Goal: Information Seeking & Learning: Learn about a topic

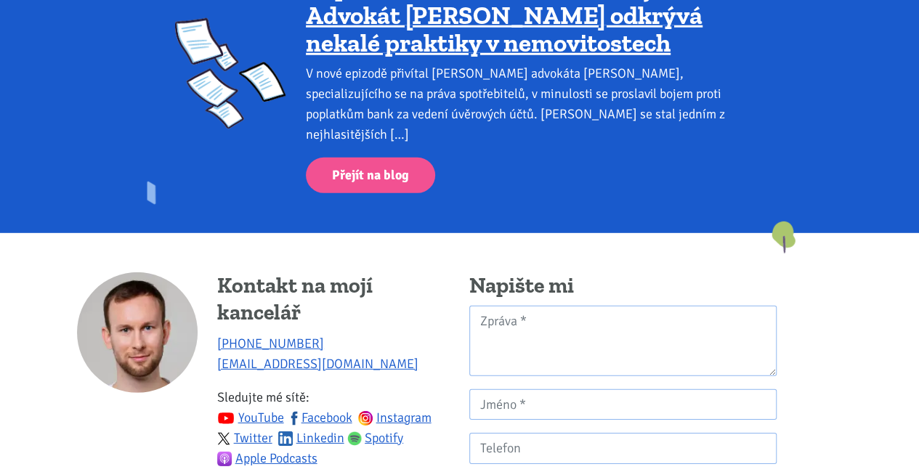
scroll to position [1856, 0]
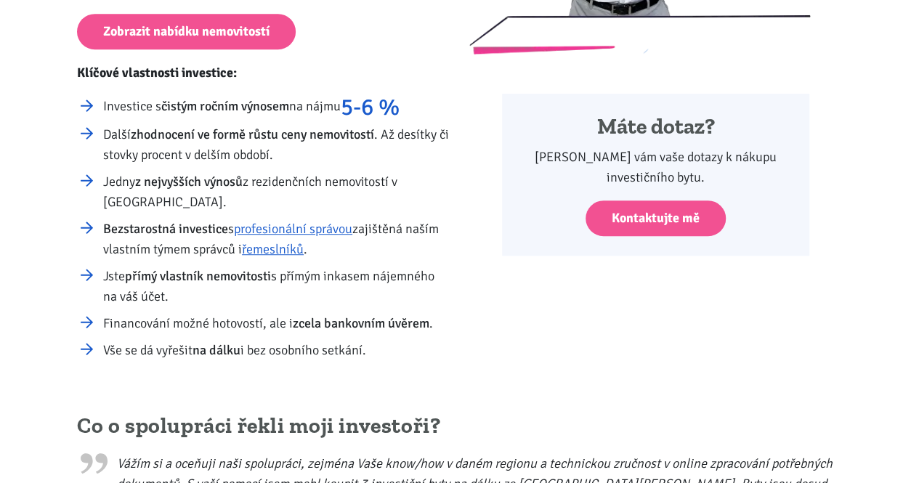
scroll to position [363, 0]
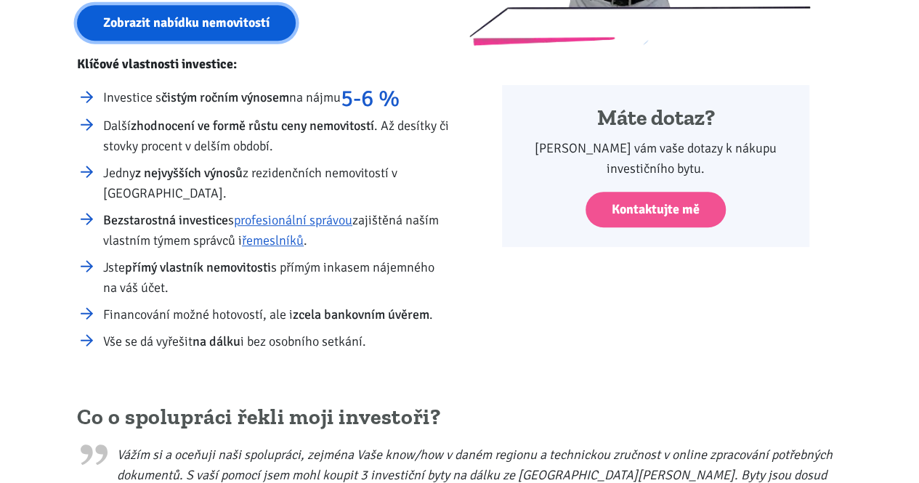
click at [194, 14] on link "Zobrazit nabídku nemovitostí" at bounding box center [186, 23] width 219 height 36
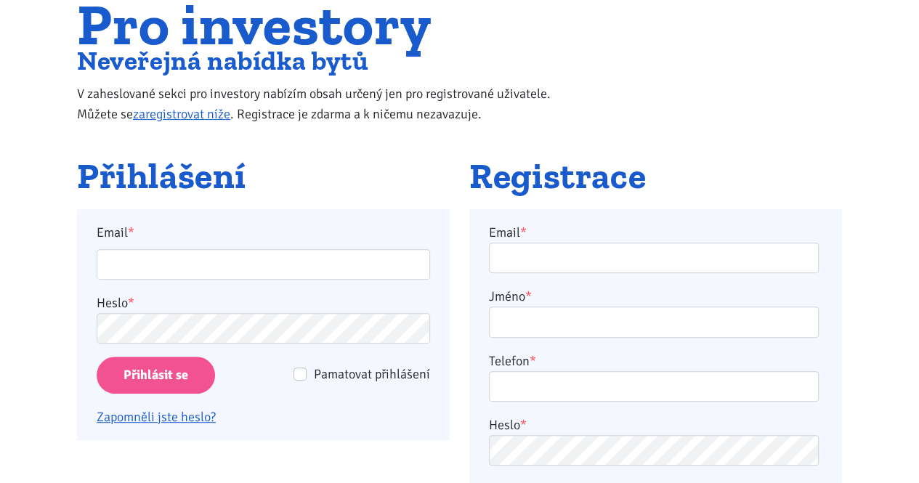
scroll to position [73, 0]
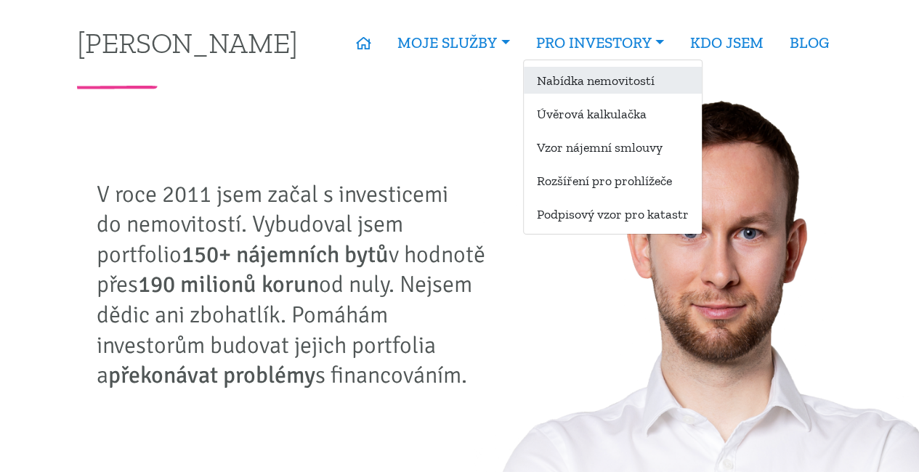
click at [591, 75] on link "Nabídka nemovitostí" at bounding box center [613, 80] width 178 height 27
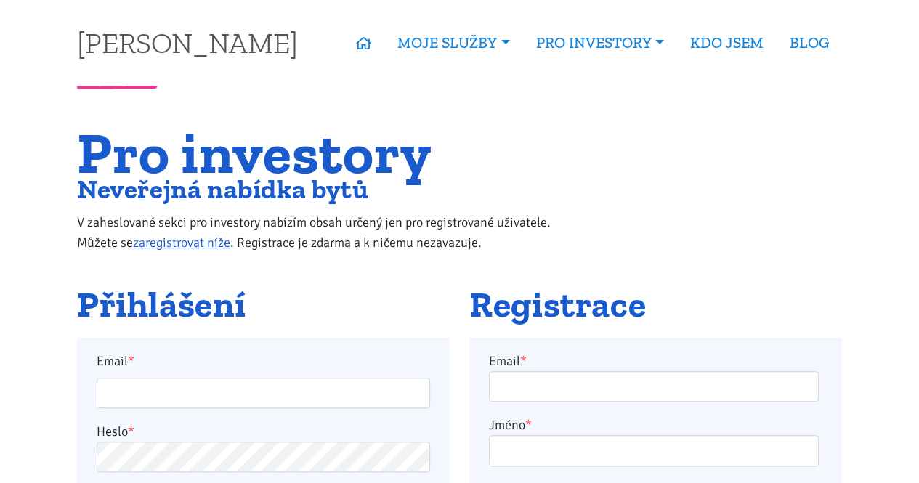
click at [731, 227] on div "Pro investory Neveřejná nabídka bytů V zaheslované sekci pro investory nabízím …" at bounding box center [460, 207] width 785 height 157
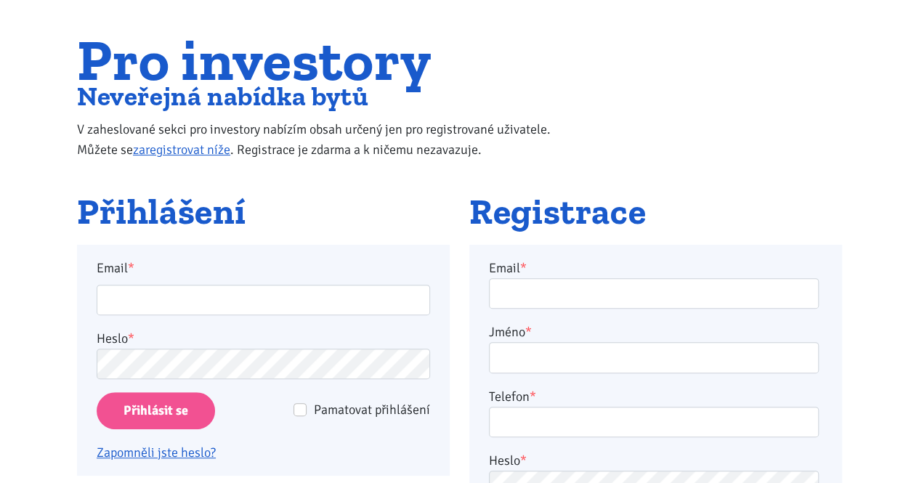
scroll to position [145, 0]
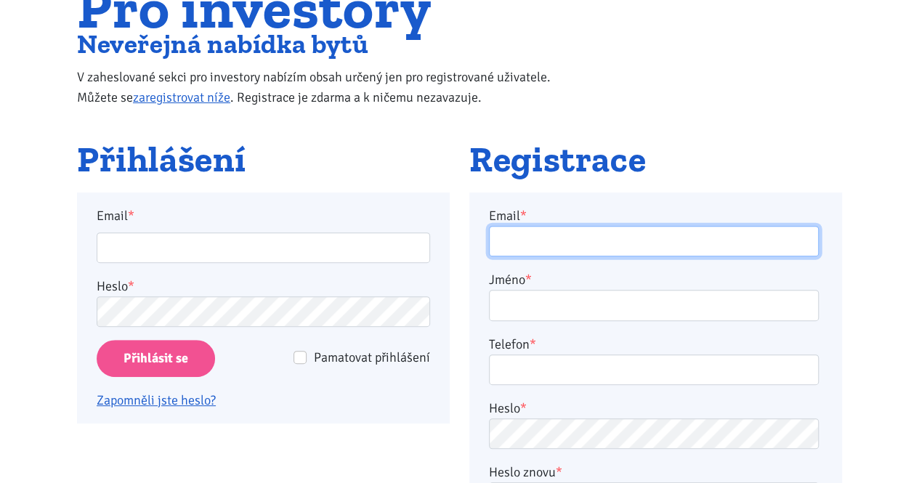
click at [549, 249] on input "Email *" at bounding box center [654, 241] width 330 height 31
type input "fandapav@gmail.com"
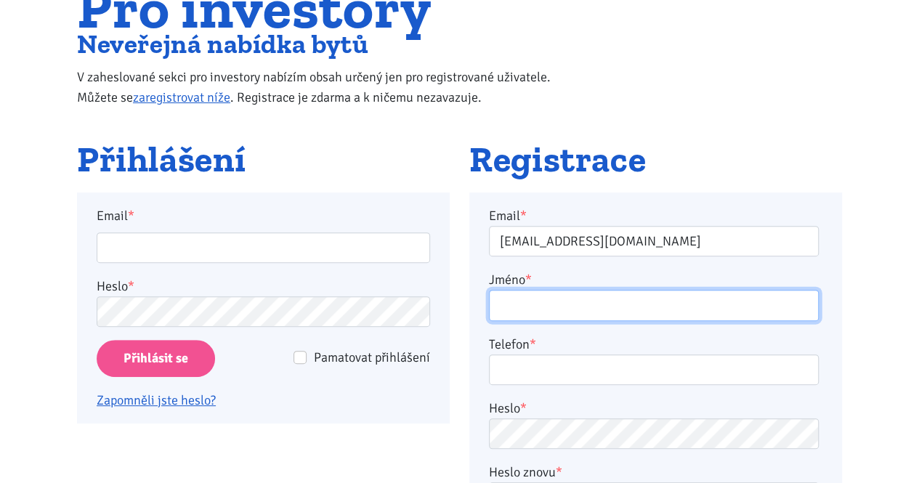
type input "František Pavlů"
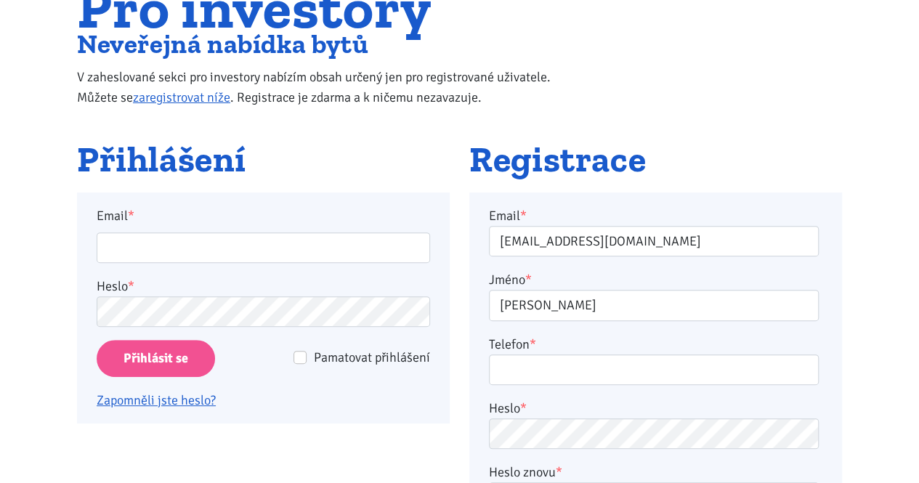
type input "704126124"
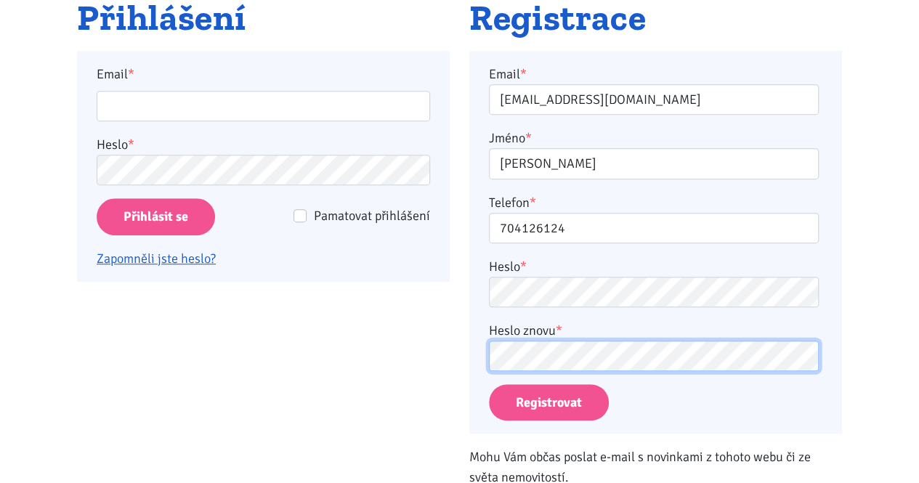
scroll to position [291, 0]
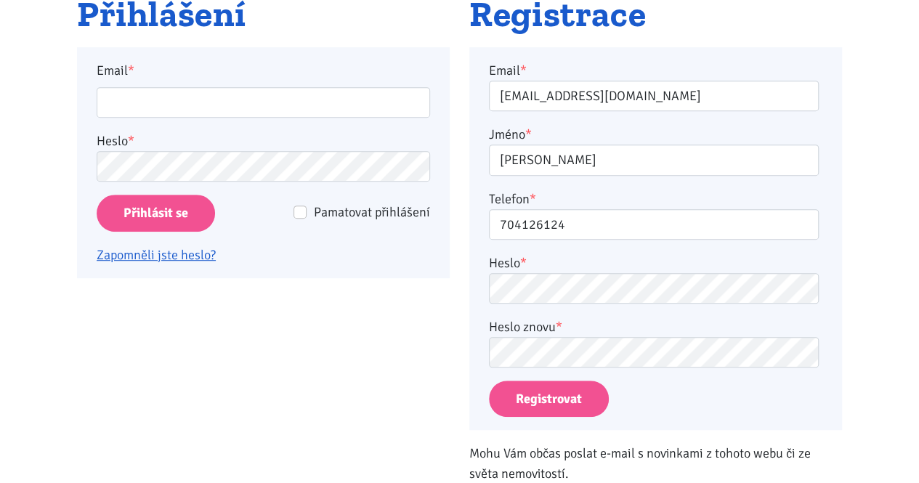
click at [535, 416] on div "Email * fandapav@gmail.com Jméno * František Pavlů Telefon * 704126124 Heslo * …" at bounding box center [655, 239] width 373 height 384
click at [540, 405] on button "Registrovat" at bounding box center [549, 399] width 120 height 37
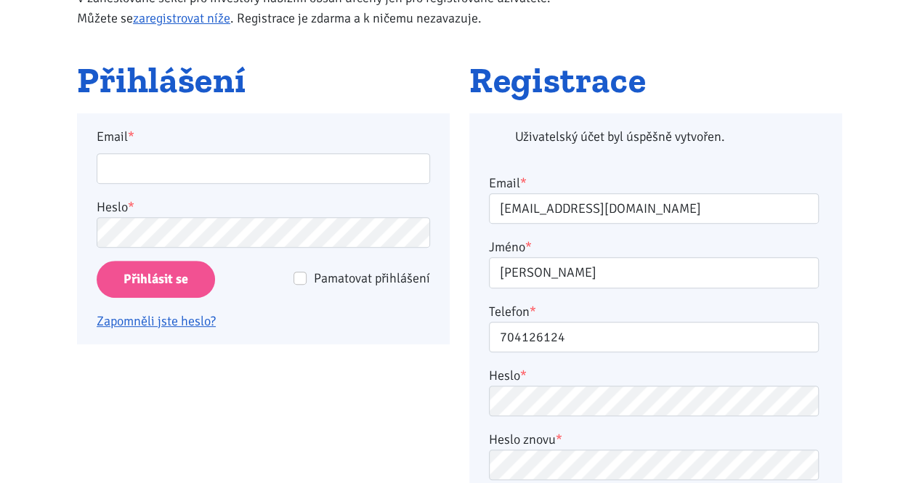
scroll to position [192, 0]
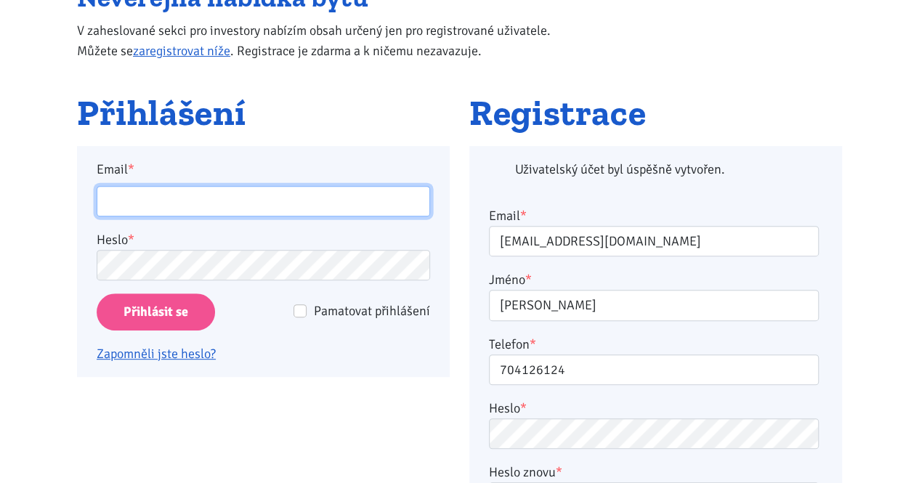
click at [248, 200] on input "Email *" at bounding box center [263, 201] width 333 height 31
type input "fandapav@gmail.com"
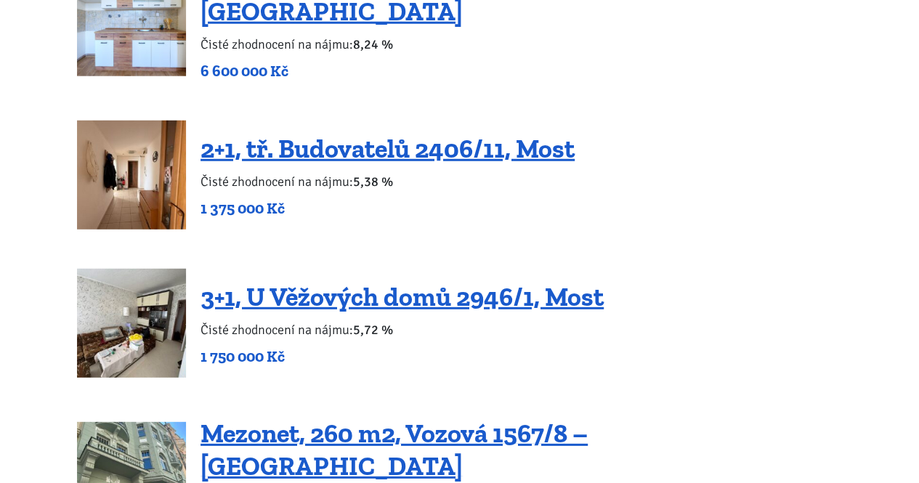
scroll to position [1918, 0]
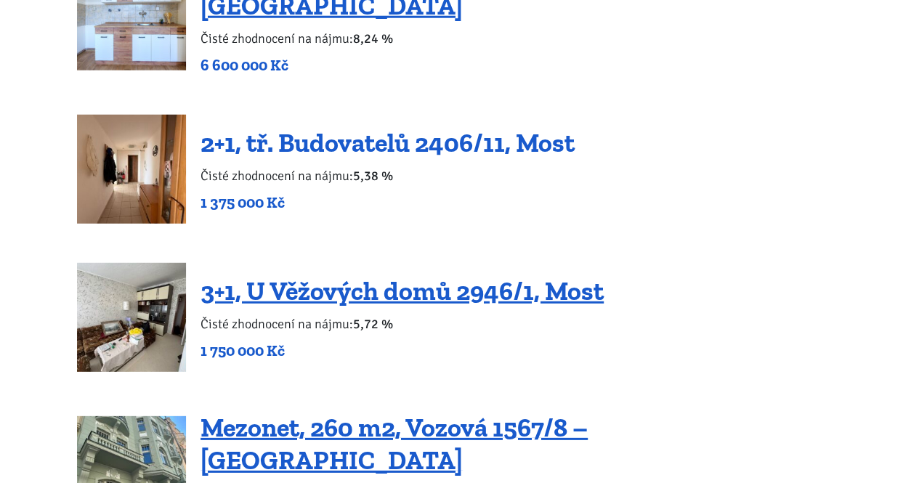
click at [427, 127] on link "2+1, tř. Budovatelů 2406/11, Most" at bounding box center [388, 142] width 374 height 31
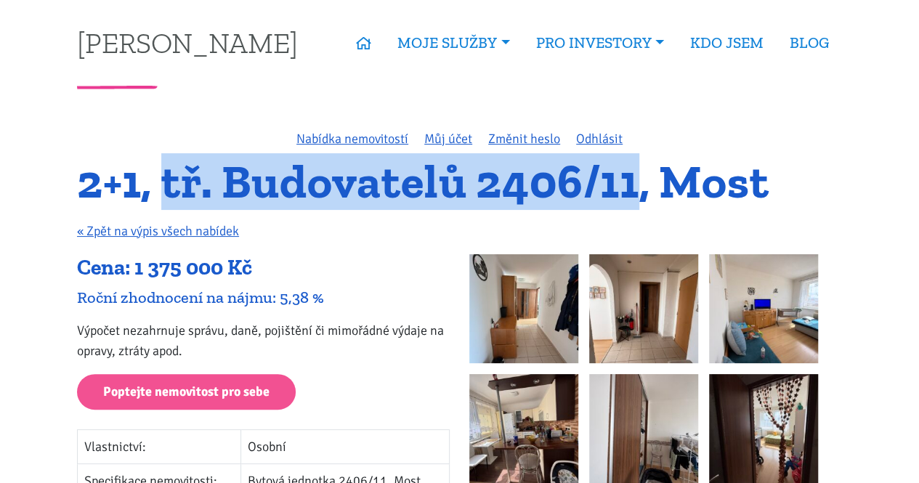
drag, startPoint x: 162, startPoint y: 195, endPoint x: 635, endPoint y: 186, distance: 473.1
click at [635, 186] on h1 "2+1, tř. Budovatelů 2406/11, Most" at bounding box center [459, 182] width 765 height 40
copy h1 "tř. Budovatelů 2406/11"
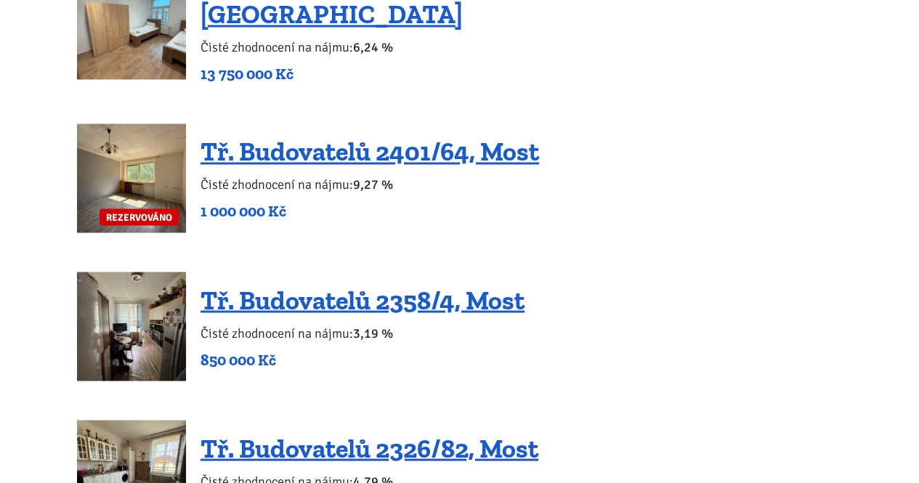
scroll to position [1162, 0]
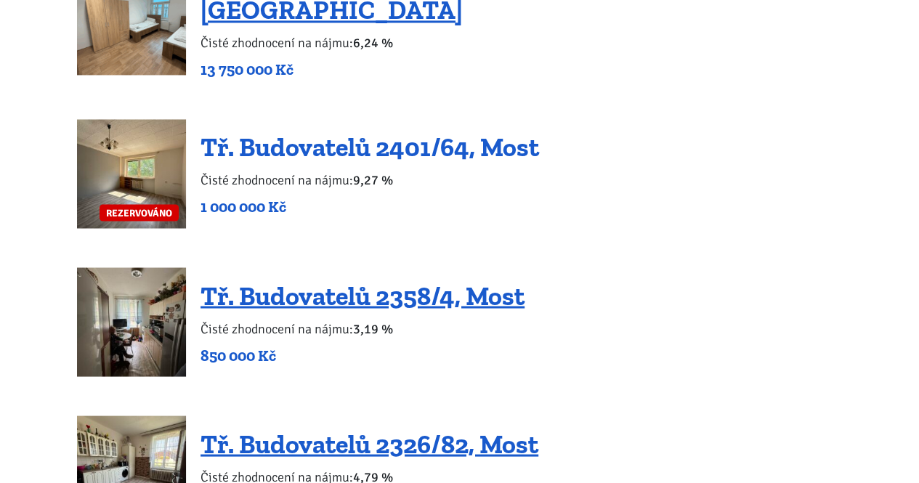
click at [382, 137] on link "Tř. Budovatelů 2401/64, Most" at bounding box center [370, 147] width 339 height 31
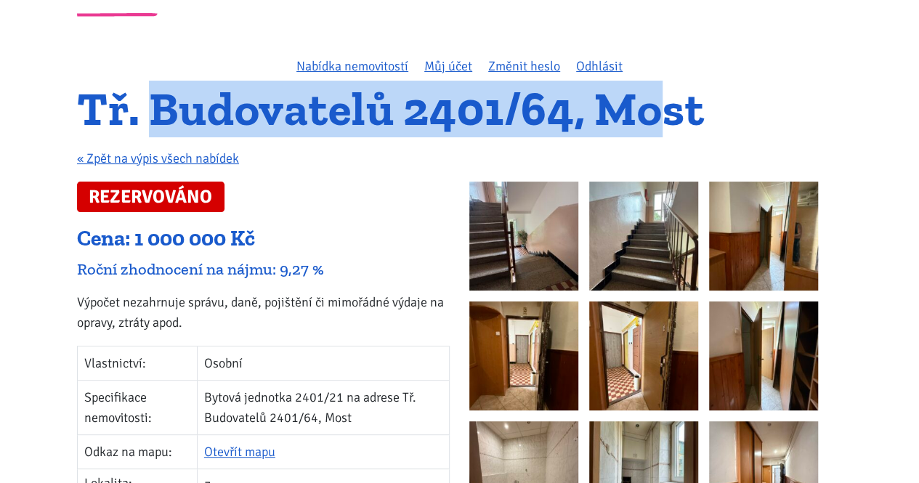
drag, startPoint x: 154, startPoint y: 117, endPoint x: 275, endPoint y: 113, distance: 121.4
click at [655, 121] on h1 "Tř. Budovatelů 2401/64, Most" at bounding box center [459, 109] width 765 height 40
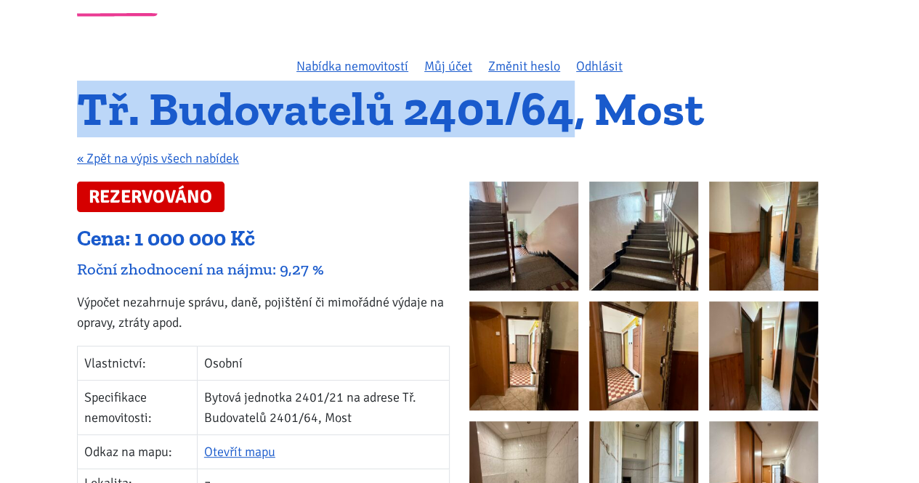
drag, startPoint x: 298, startPoint y: 112, endPoint x: 572, endPoint y: 113, distance: 273.9
click at [572, 113] on div "Tř. Budovatelů 2401/64, Most « Zpět na výpis všech nabídek" at bounding box center [460, 135] width 785 height 92
copy h1 "Tř. Budovatelů 2401/64"
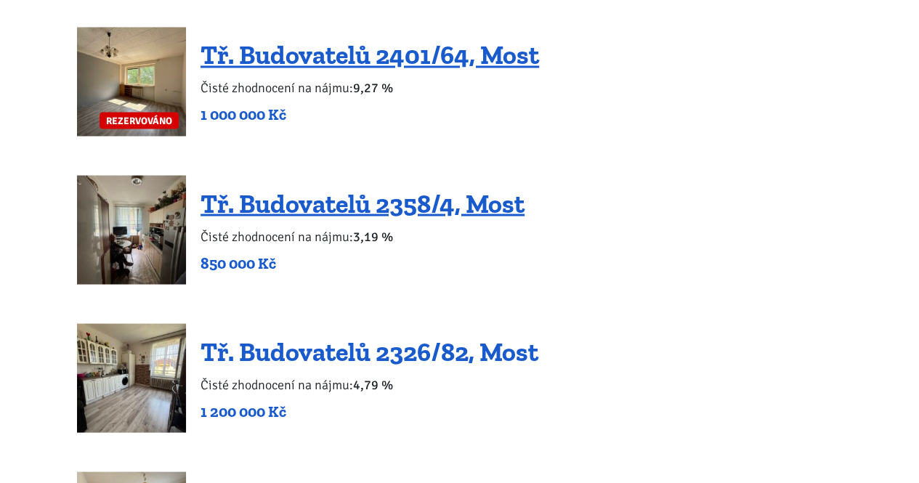
scroll to position [1308, 0]
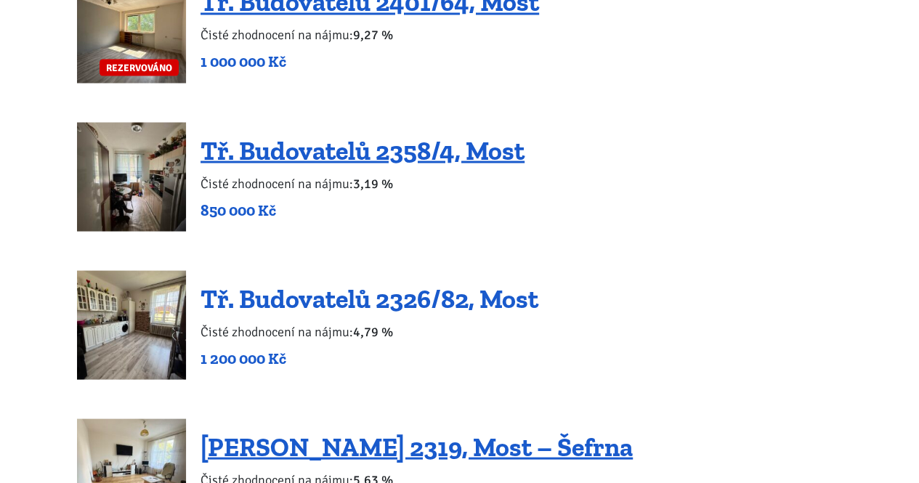
click at [362, 288] on link "Tř. Budovatelů 2326/82, Most" at bounding box center [370, 298] width 338 height 31
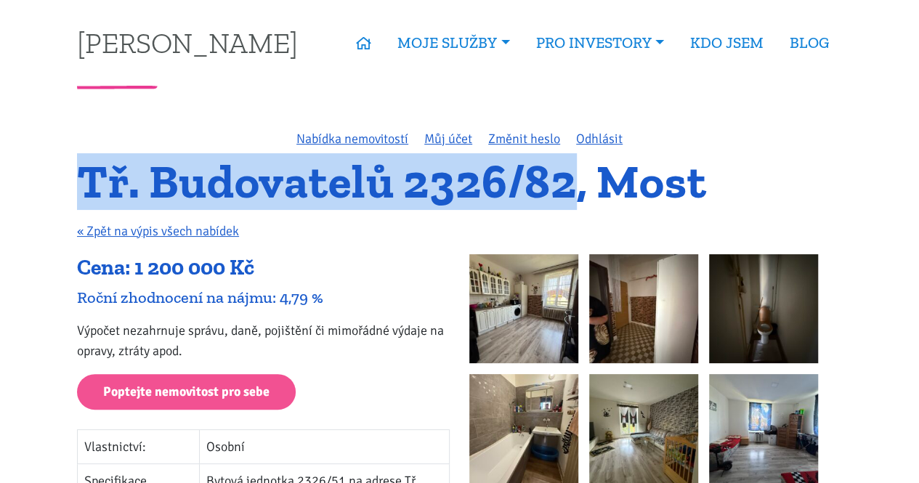
drag, startPoint x: 57, startPoint y: 184, endPoint x: 568, endPoint y: 181, distance: 511.5
copy h1 "Tř. Budovatelů 2326/82"
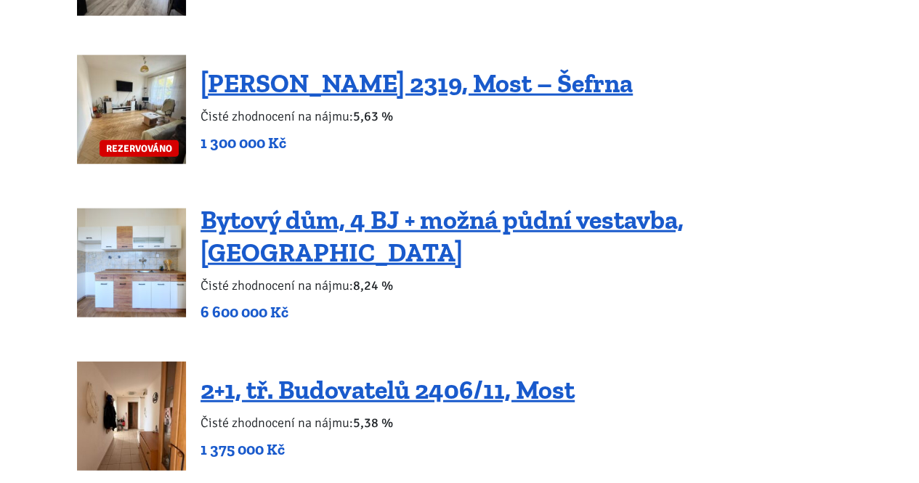
scroll to position [1816, 0]
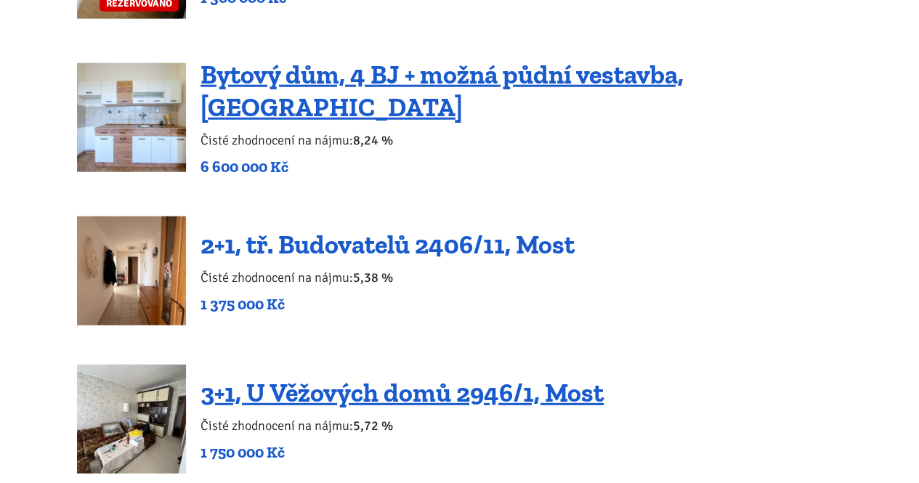
click at [393, 230] on link "2+1, tř. Budovatelů 2406/11, Most" at bounding box center [388, 244] width 374 height 31
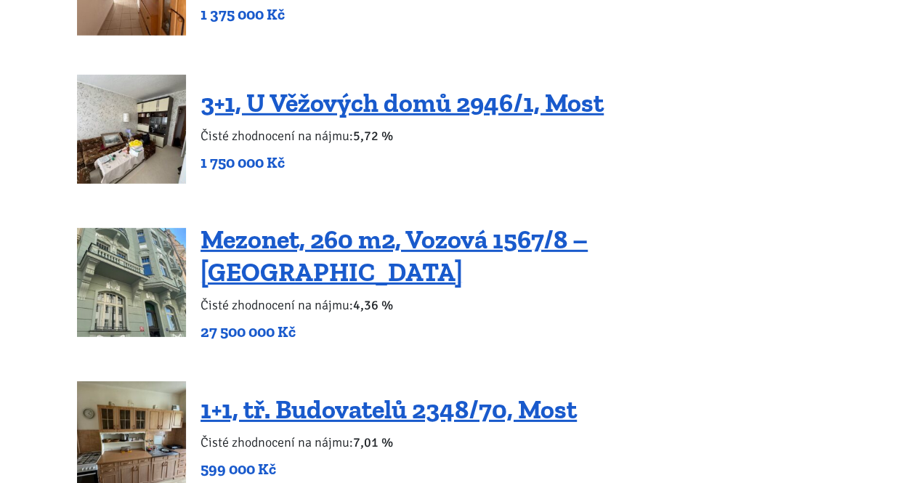
scroll to position [2107, 0]
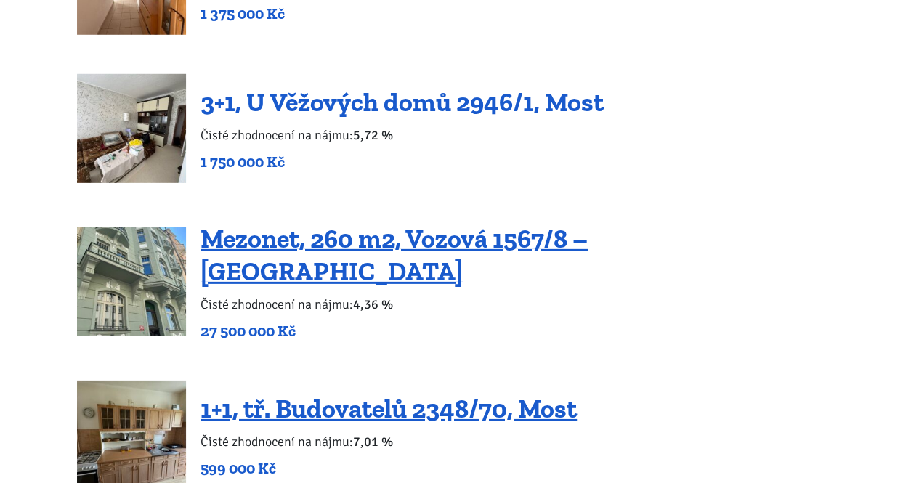
click at [348, 90] on link "3+1, U Věžových domů 2946/1, Most" at bounding box center [402, 101] width 403 height 31
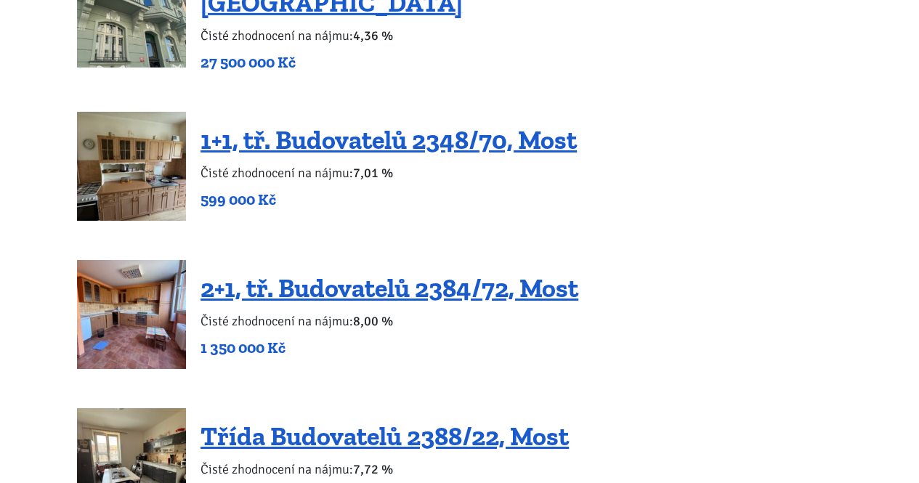
scroll to position [2398, 0]
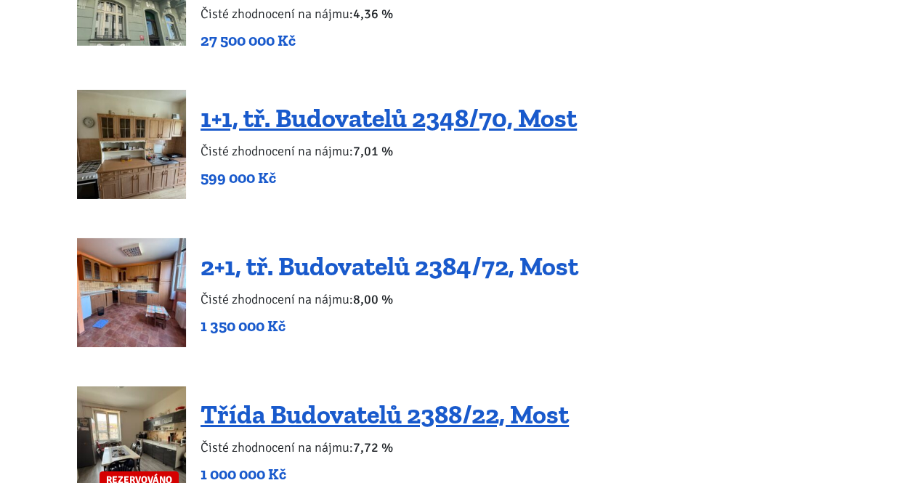
click at [389, 251] on link "2+1, tř. Budovatelů 2384/72, Most" at bounding box center [390, 266] width 378 height 31
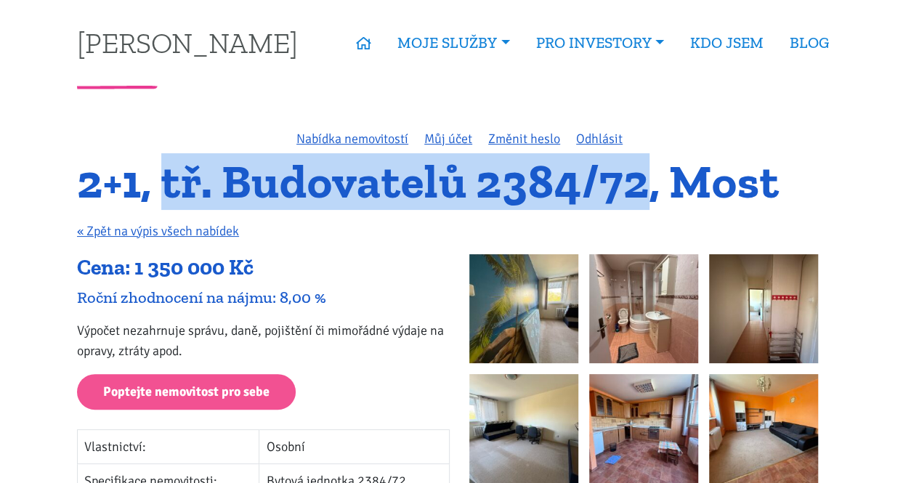
drag, startPoint x: 160, startPoint y: 182, endPoint x: 641, endPoint y: 187, distance: 481.0
click at [641, 187] on h1 "2+1, tř. Budovatelů 2384/72, Most" at bounding box center [459, 182] width 765 height 40
copy h1 "tř. Budovatelů 2384/72"
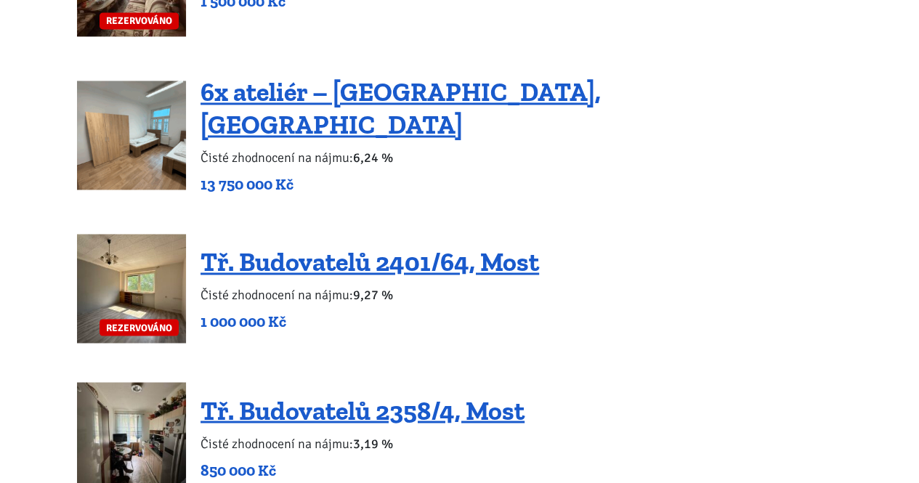
scroll to position [944, 0]
